Goal: Transaction & Acquisition: Obtain resource

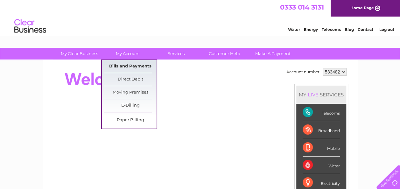
click at [128, 66] on link "Bills and Payments" at bounding box center [130, 66] width 53 height 13
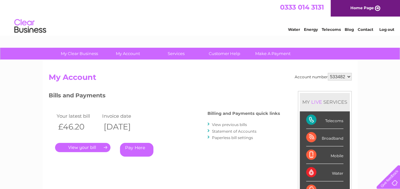
click at [96, 146] on link "." at bounding box center [82, 147] width 55 height 9
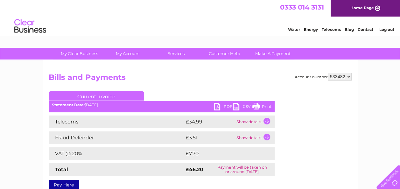
click at [218, 107] on link "PDF" at bounding box center [223, 107] width 19 height 9
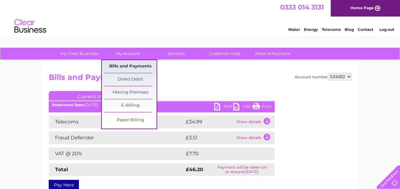
click at [131, 64] on link "Bills and Payments" at bounding box center [130, 66] width 53 height 13
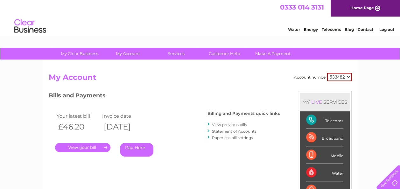
click at [348, 77] on select "533482 533621 534342 534968 535061 541438 541439 541441 544636 554548 561778" at bounding box center [339, 77] width 25 height 8
select select "541439"
click at [327, 73] on select "533482 533621 534342 534968 535061 541438 541439 541441 544636 554548 561778" at bounding box center [339, 77] width 25 height 8
click at [81, 146] on link "." at bounding box center [82, 147] width 55 height 9
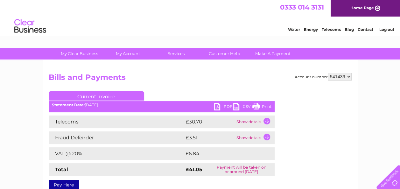
click at [228, 108] on link "PDF" at bounding box center [223, 107] width 19 height 9
click at [348, 77] on select "533482 533621 534342 534968 535061 541438 541439 541441 544636 554548 561778" at bounding box center [340, 77] width 24 height 8
select select "554548"
click at [328, 73] on select "533482 533621 534342 534968 535061 541438 541439 541441 544636 554548 561778" at bounding box center [340, 77] width 24 height 8
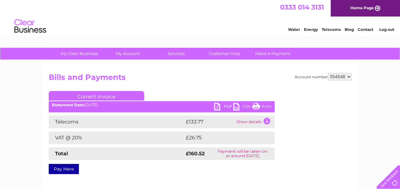
click at [224, 106] on link "PDF" at bounding box center [223, 107] width 19 height 9
click at [388, 31] on link "Log out" at bounding box center [386, 29] width 15 height 5
click at [389, 29] on link "Log out" at bounding box center [386, 29] width 15 height 5
